Goal: Register for event/course

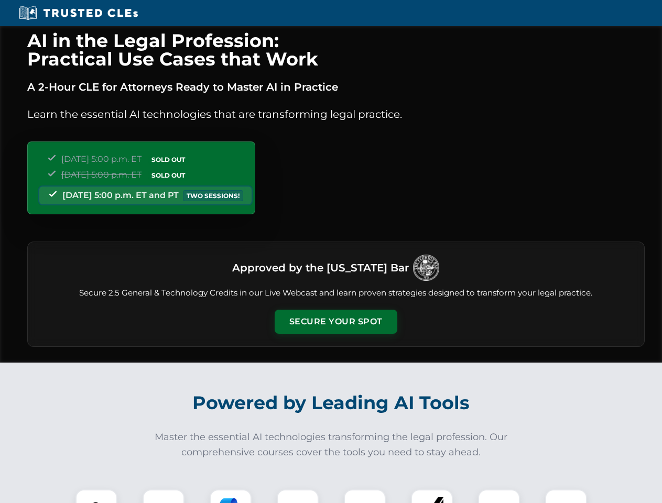
click at [335, 322] on button "Secure Your Spot" at bounding box center [335, 322] width 123 height 24
click at [96, 496] on img at bounding box center [96, 510] width 30 height 30
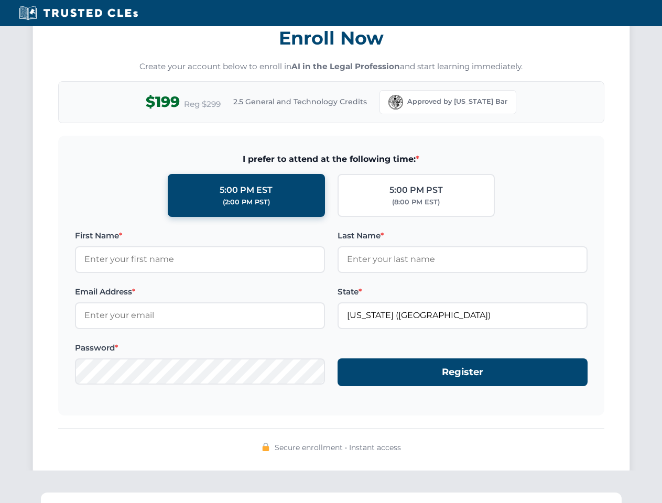
scroll to position [1028, 0]
